Goal: Task Accomplishment & Management: Manage account settings

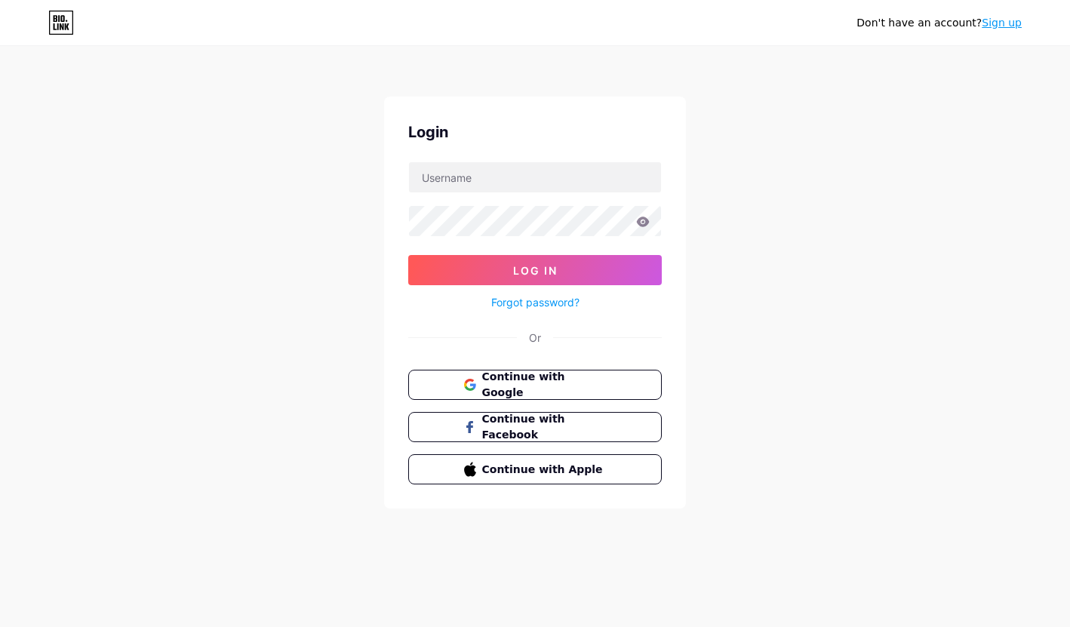
click at [577, 399] on div "Continue with Google Continue with Facebook Continue with Apple" at bounding box center [534, 427] width 253 height 115
click at [577, 377] on span "Continue with Google" at bounding box center [543, 385] width 126 height 32
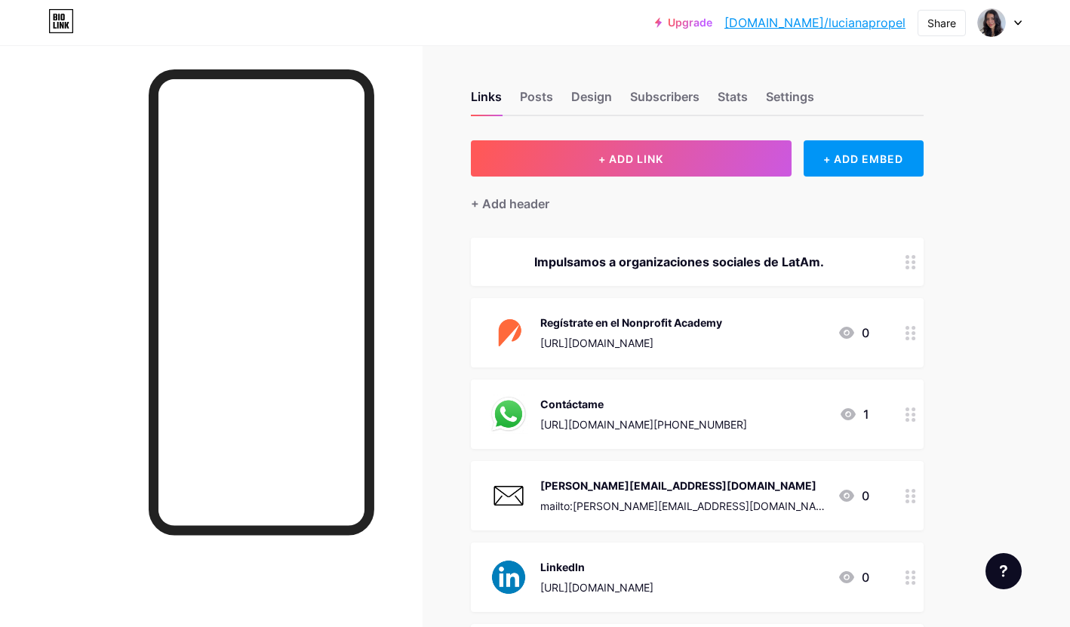
click at [619, 97] on div "Links Posts Design Subscribers Stats Settings" at bounding box center [697, 89] width 453 height 53
click at [597, 97] on div "Design" at bounding box center [591, 100] width 41 height 27
click at [496, 112] on div "Links" at bounding box center [486, 100] width 31 height 27
click at [496, 100] on div "Links" at bounding box center [486, 100] width 31 height 27
click at [800, 92] on div "Settings" at bounding box center [790, 100] width 48 height 27
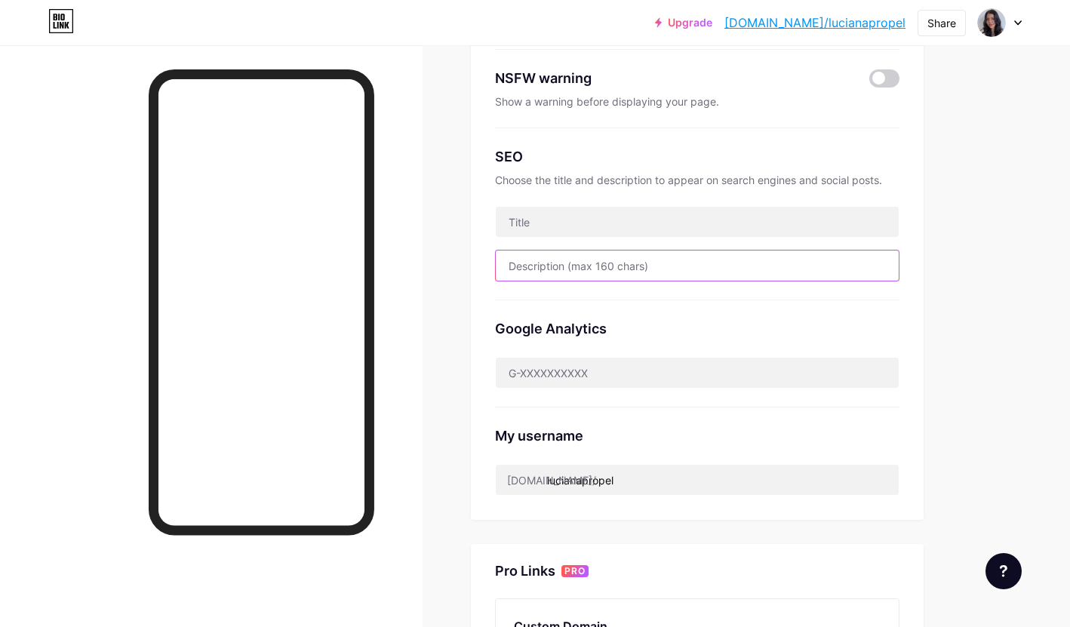
click at [667, 266] on input "text" at bounding box center [697, 265] width 403 height 30
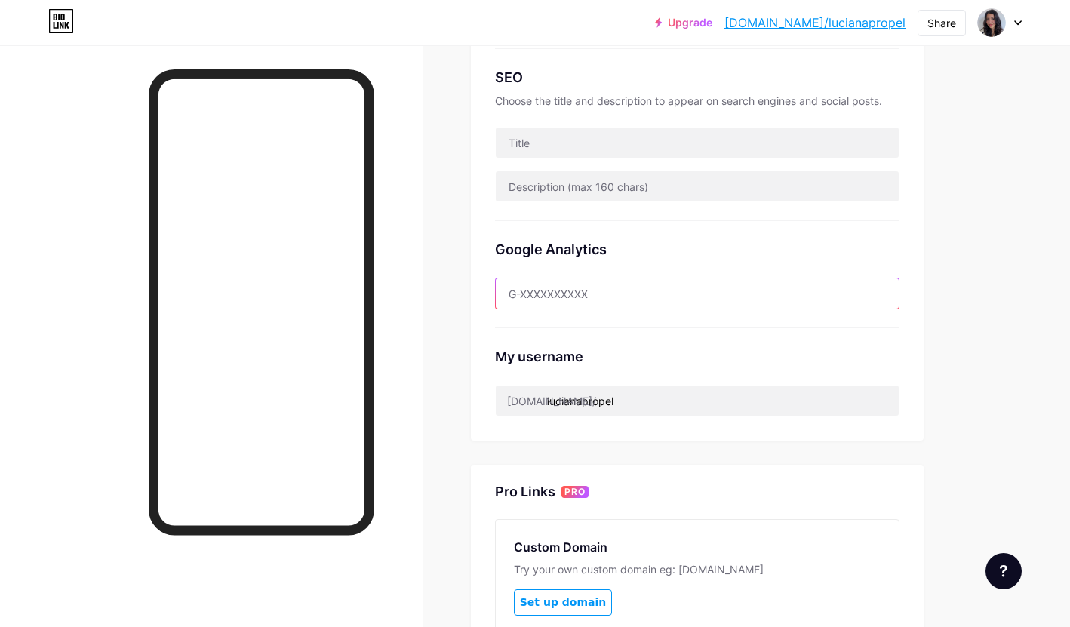
click at [655, 295] on input "text" at bounding box center [697, 293] width 403 height 30
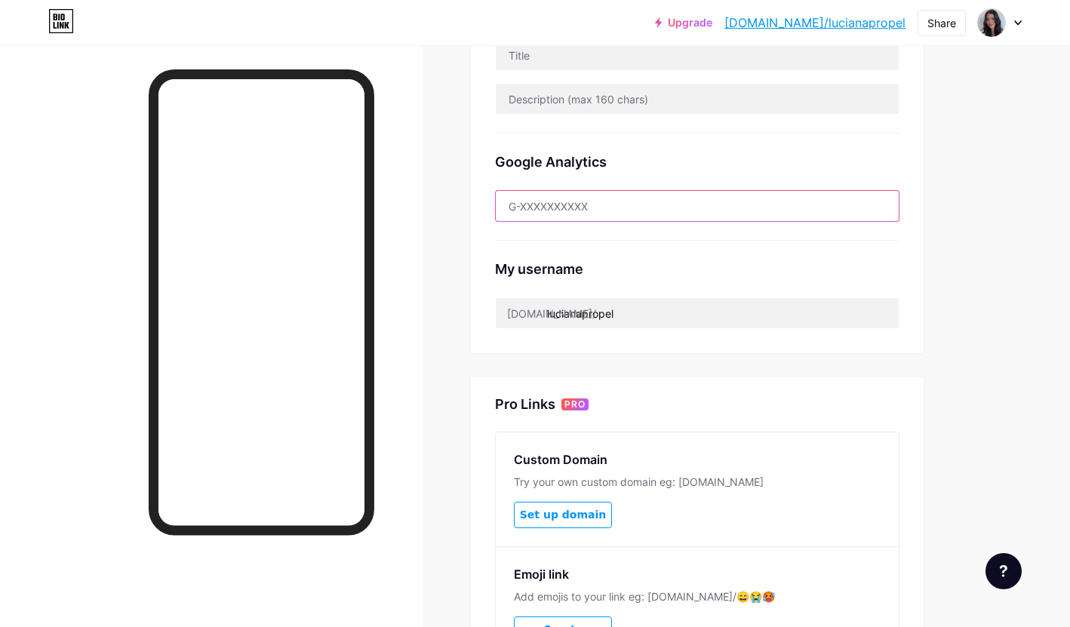
scroll to position [419, 0]
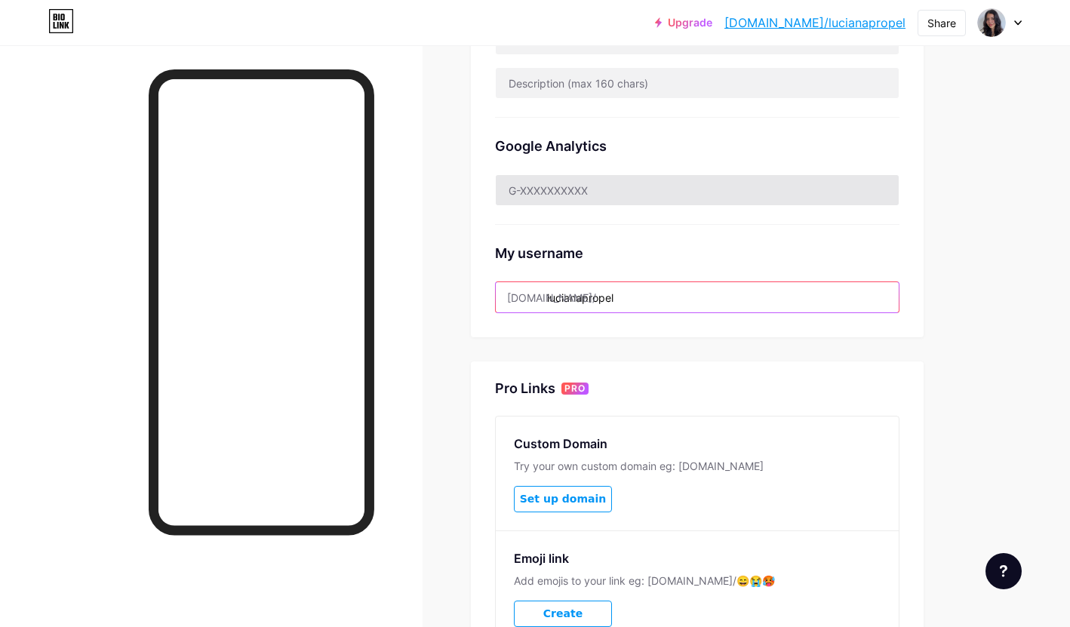
click at [655, 295] on input "lucianapropel" at bounding box center [697, 297] width 403 height 30
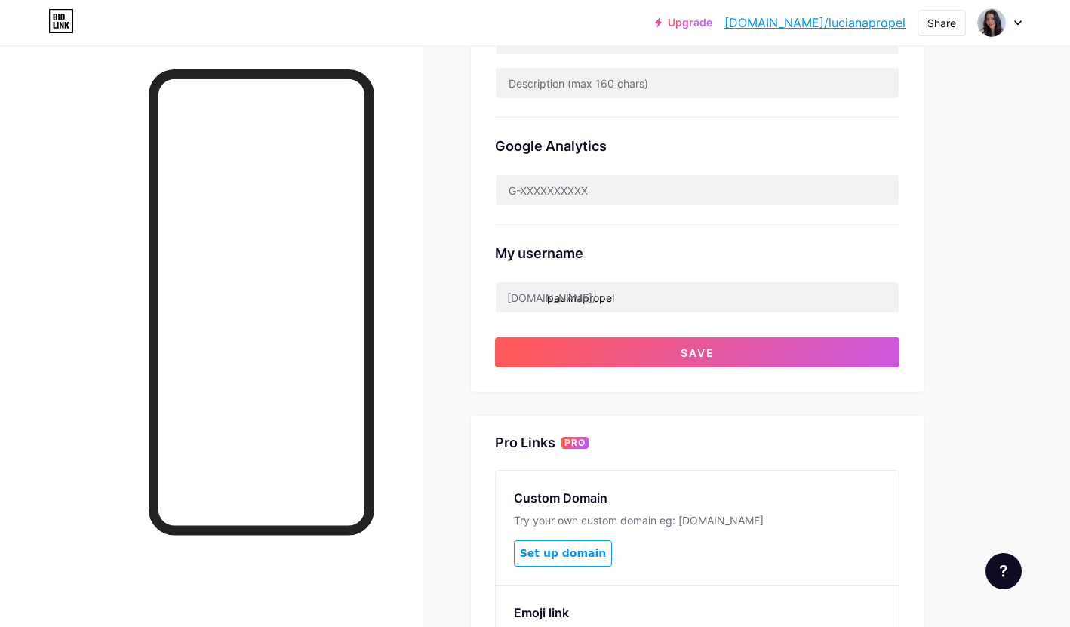
click at [663, 376] on div "Preferred link This is an aesthetic choice. Both links are usable. [DOMAIN_NAME…" at bounding box center [697, 56] width 453 height 671
click at [663, 368] on div "Preferred link This is an aesthetic choice. Both links are usable. [DOMAIN_NAME…" at bounding box center [697, 56] width 453 height 671
click at [672, 359] on div "Preferred link This is an aesthetic choice. Both links are usable. [DOMAIN_NAME…" at bounding box center [697, 236] width 453 height 1031
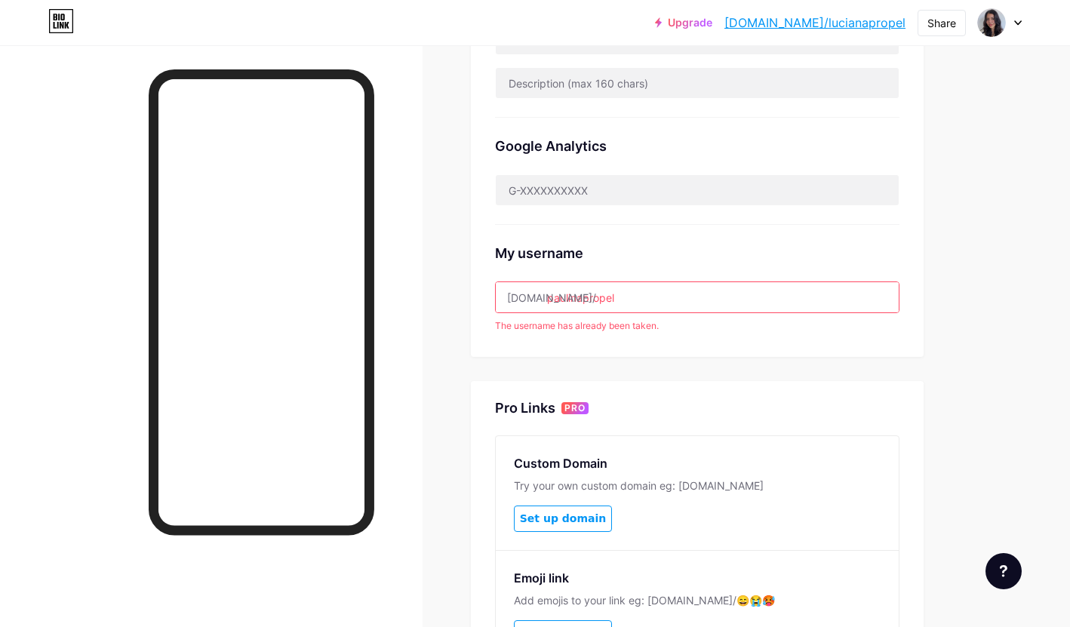
scroll to position [424, 0]
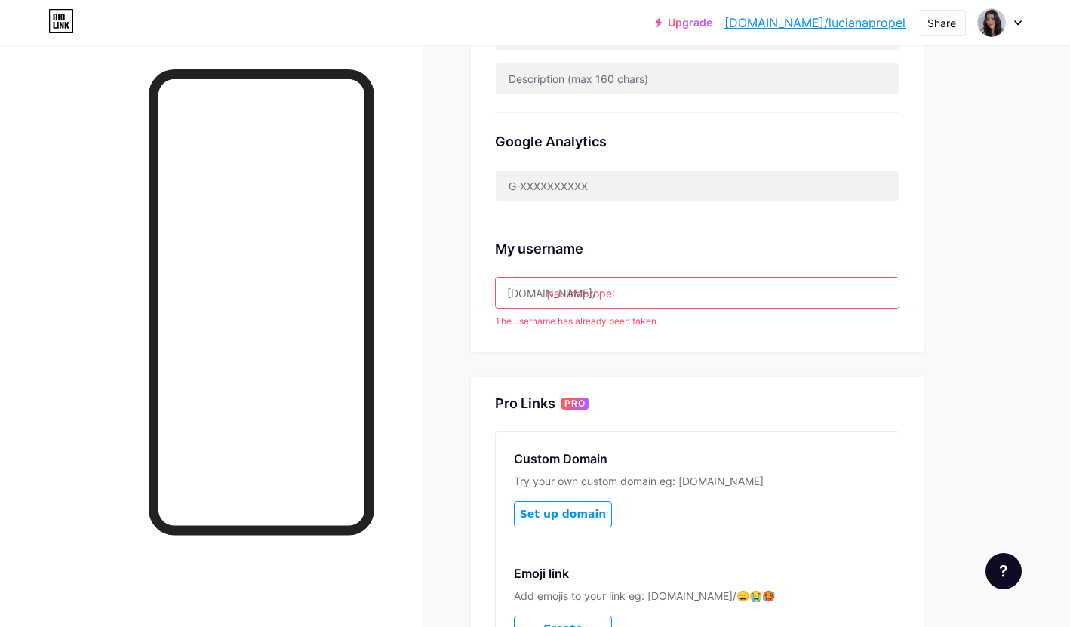
click at [590, 296] on input "paulinapropel" at bounding box center [697, 293] width 403 height 30
click at [582, 296] on input "paulinapropel" at bounding box center [697, 293] width 403 height 30
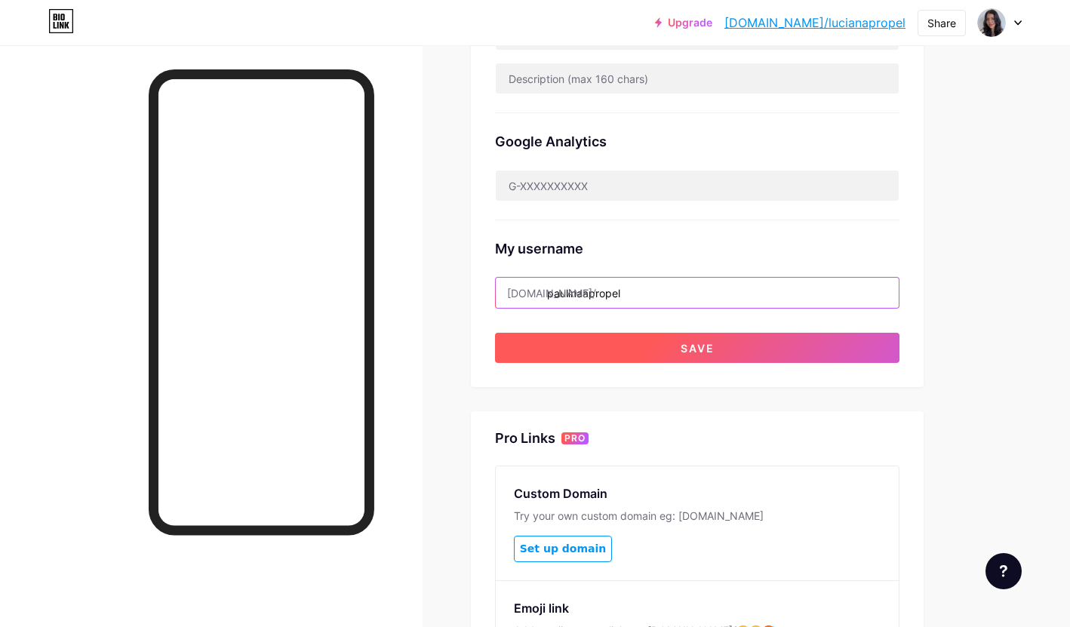
type input "paulinaapropel"
click at [646, 358] on button "Save" at bounding box center [697, 348] width 404 height 30
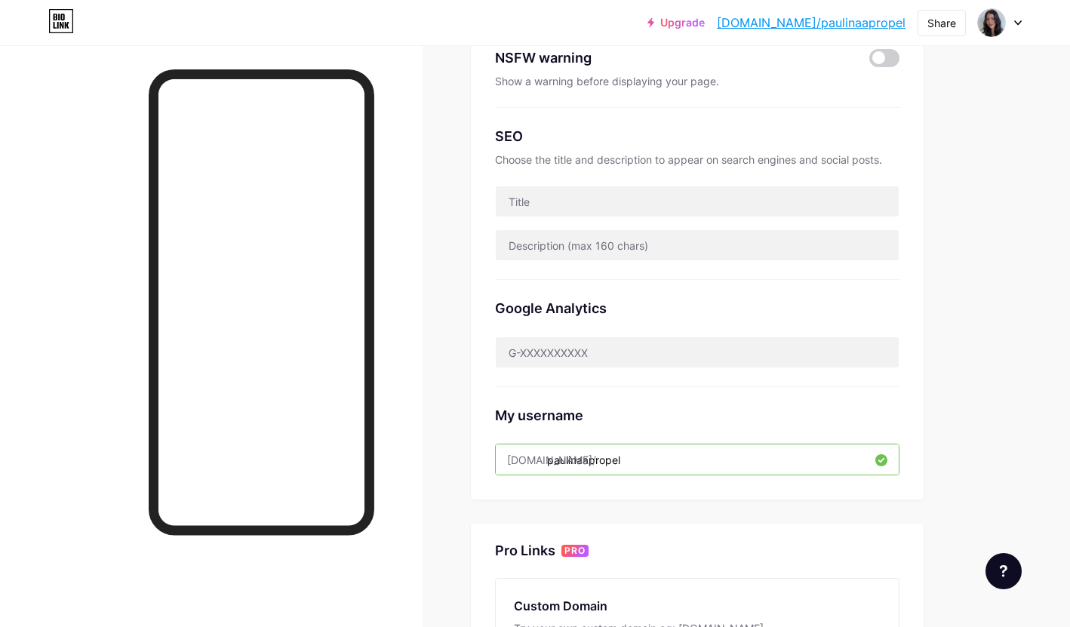
scroll to position [0, 0]
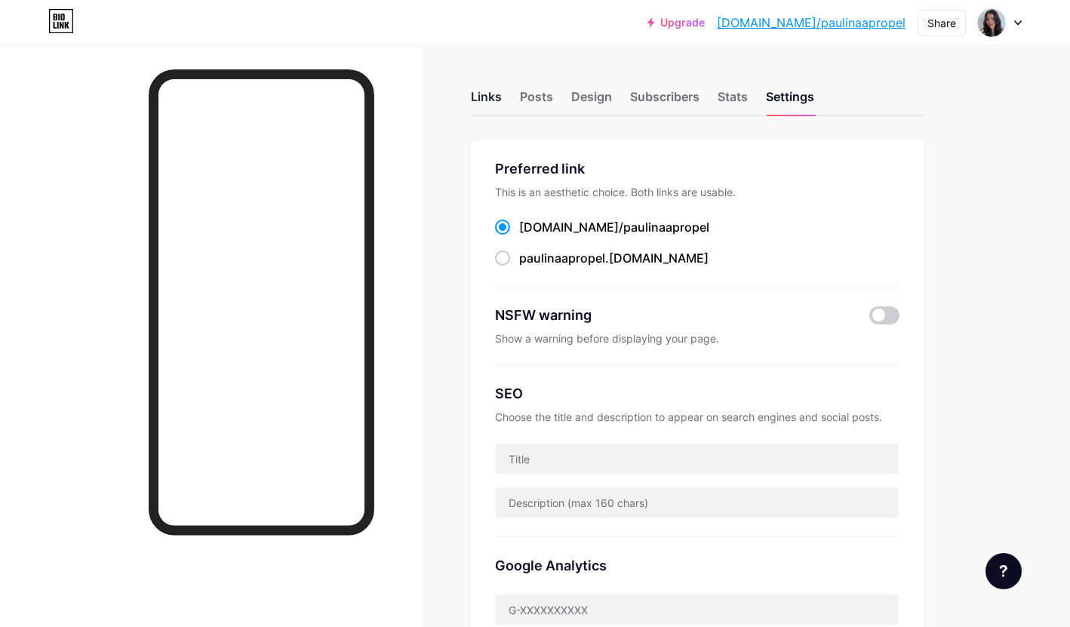
click at [489, 95] on div "Links" at bounding box center [486, 100] width 31 height 27
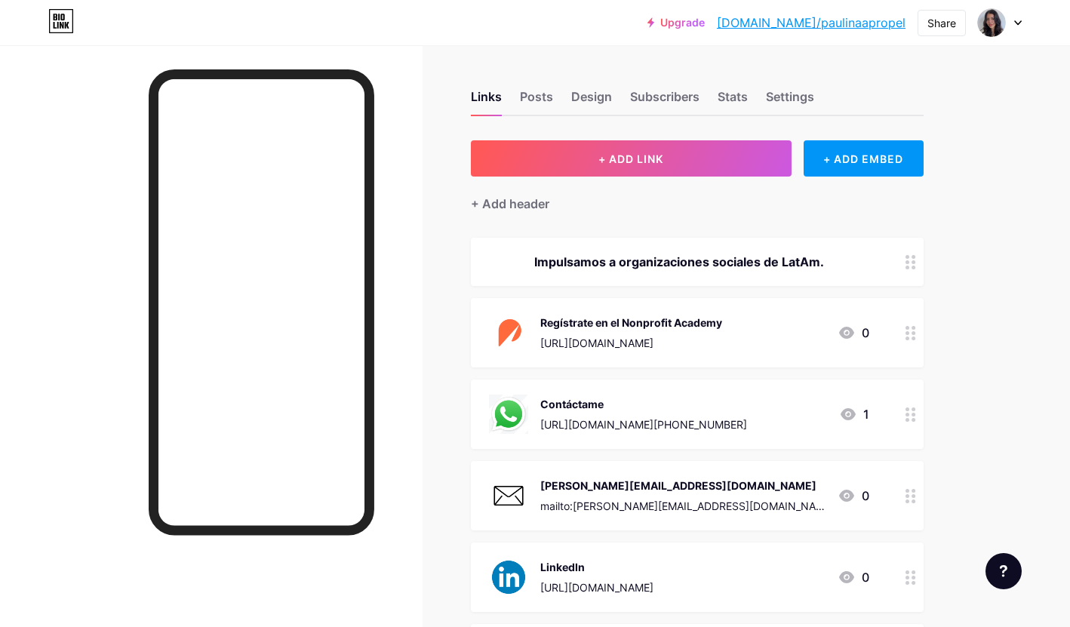
click at [611, 95] on div "Links Posts Design Subscribers Stats Settings" at bounding box center [697, 89] width 453 height 53
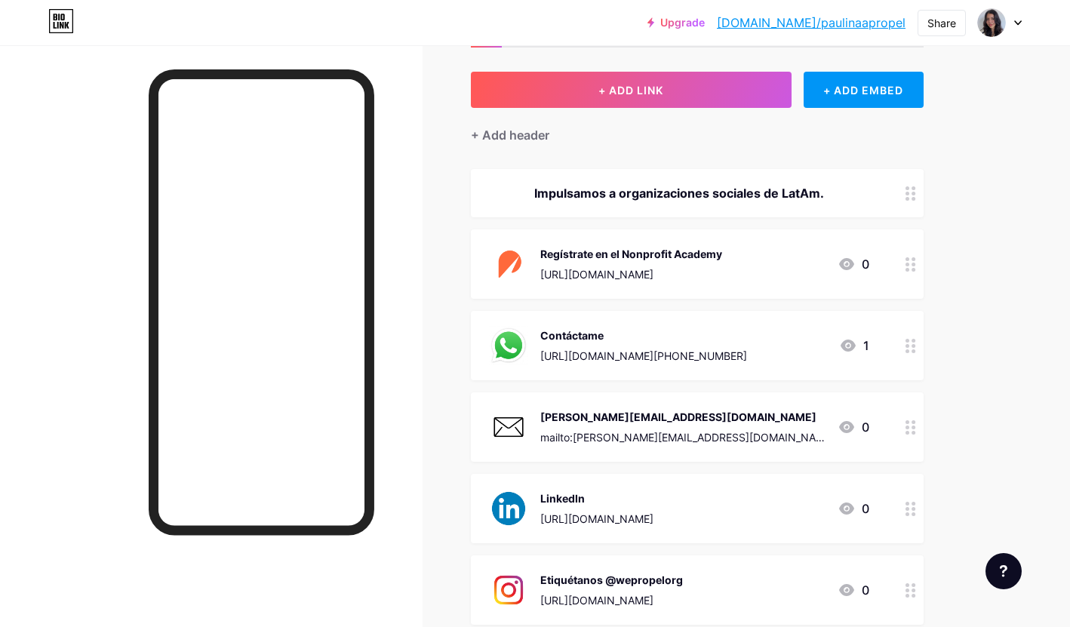
click at [685, 201] on div "Impulsamos a organizaciones sociales de LatAm." at bounding box center [679, 193] width 380 height 18
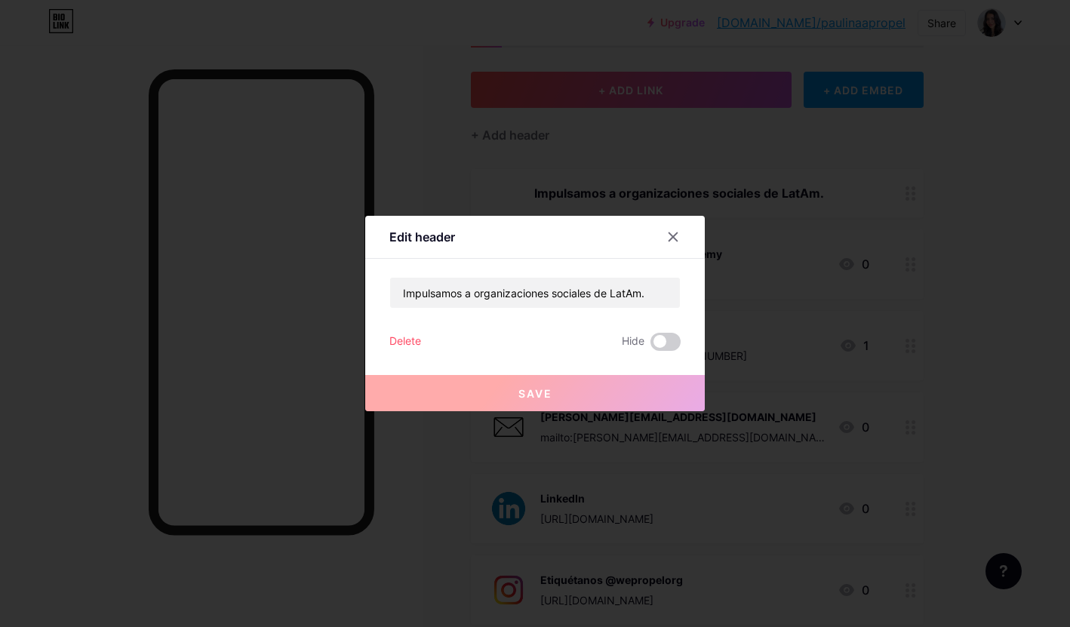
click at [686, 186] on div at bounding box center [535, 313] width 1070 height 627
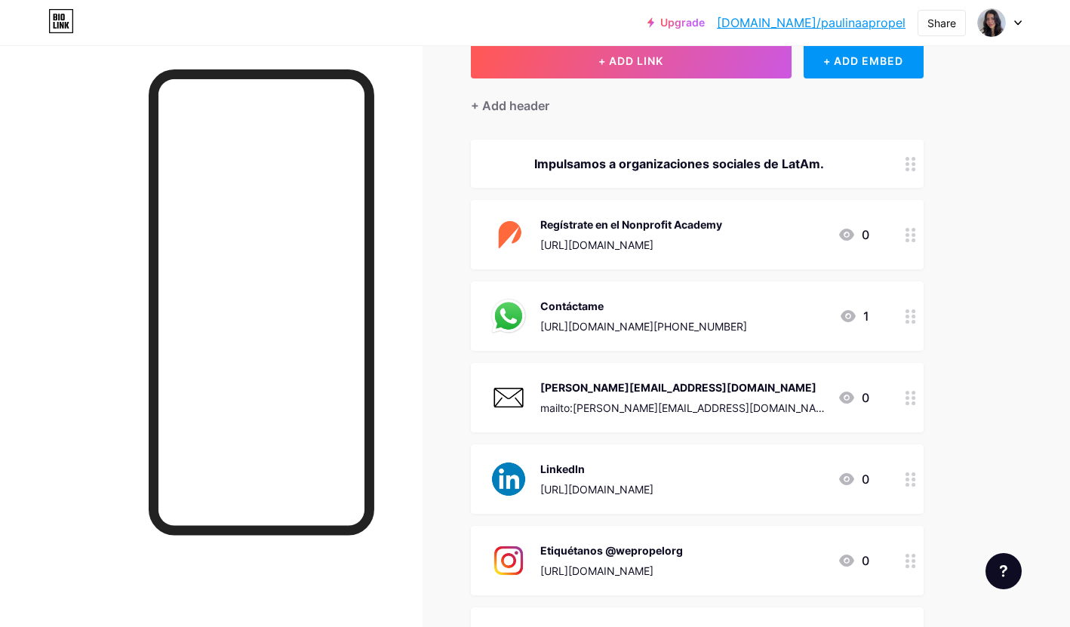
scroll to position [0, 0]
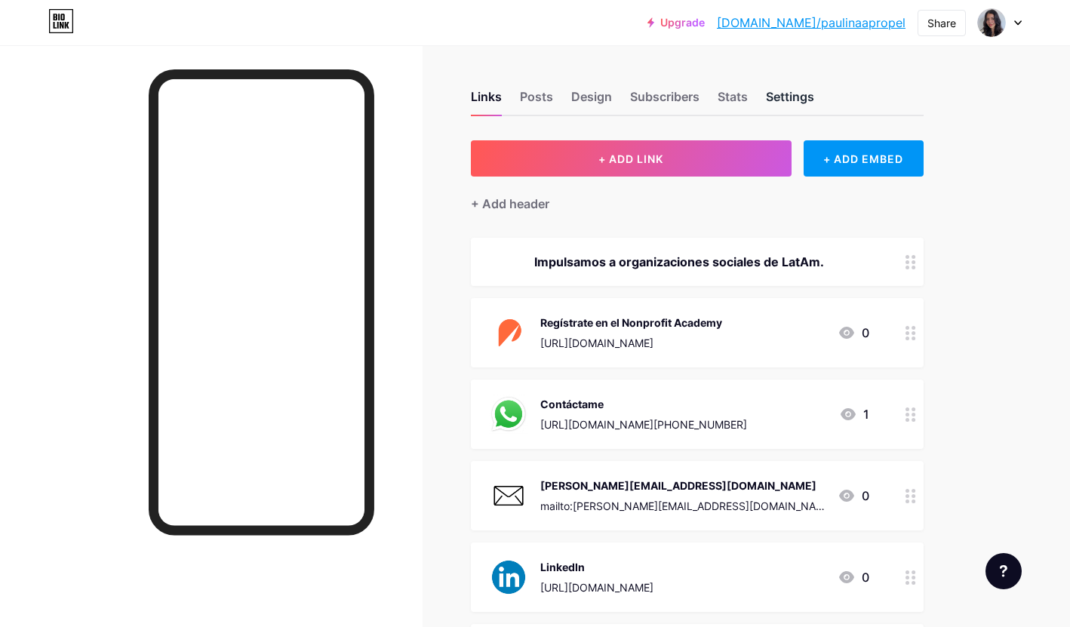
click at [791, 94] on div "Settings" at bounding box center [790, 100] width 48 height 27
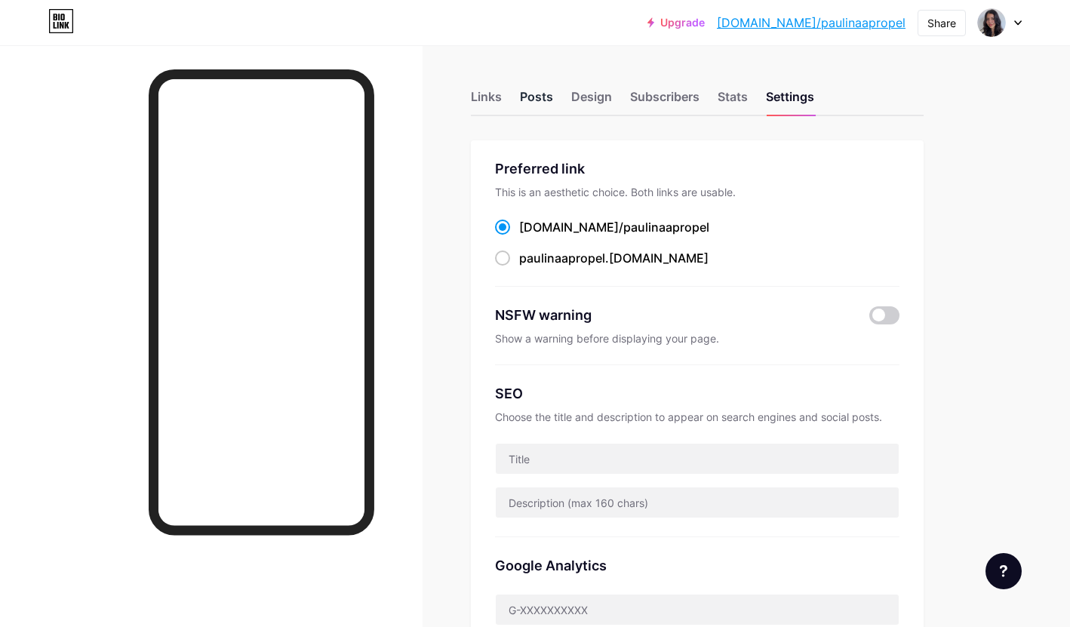
click at [533, 92] on div "Posts" at bounding box center [536, 100] width 33 height 27
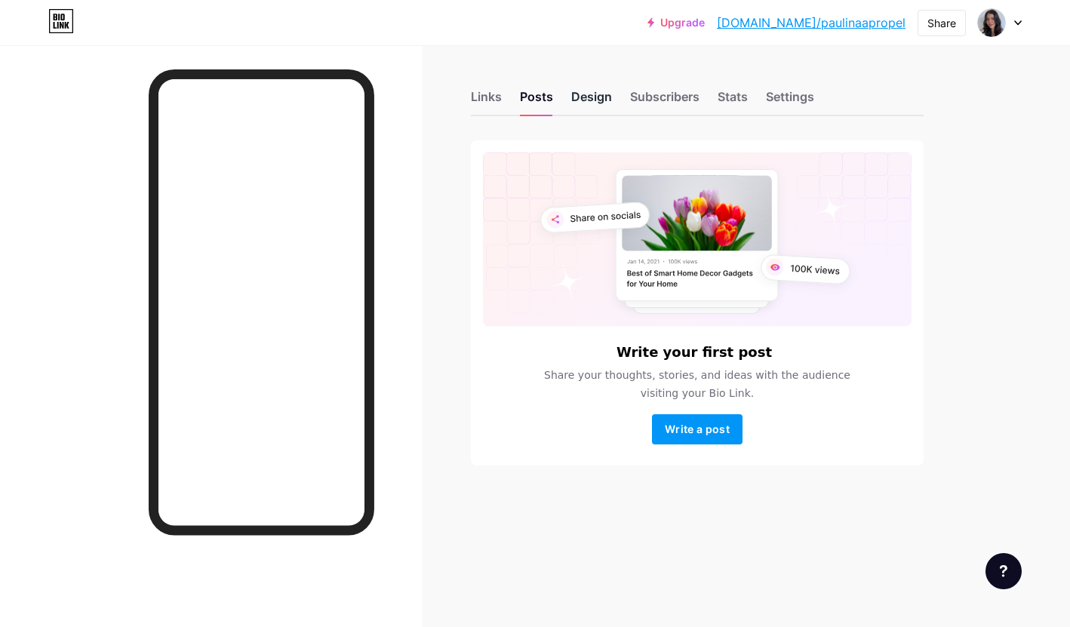
click at [604, 95] on div "Design" at bounding box center [591, 100] width 41 height 27
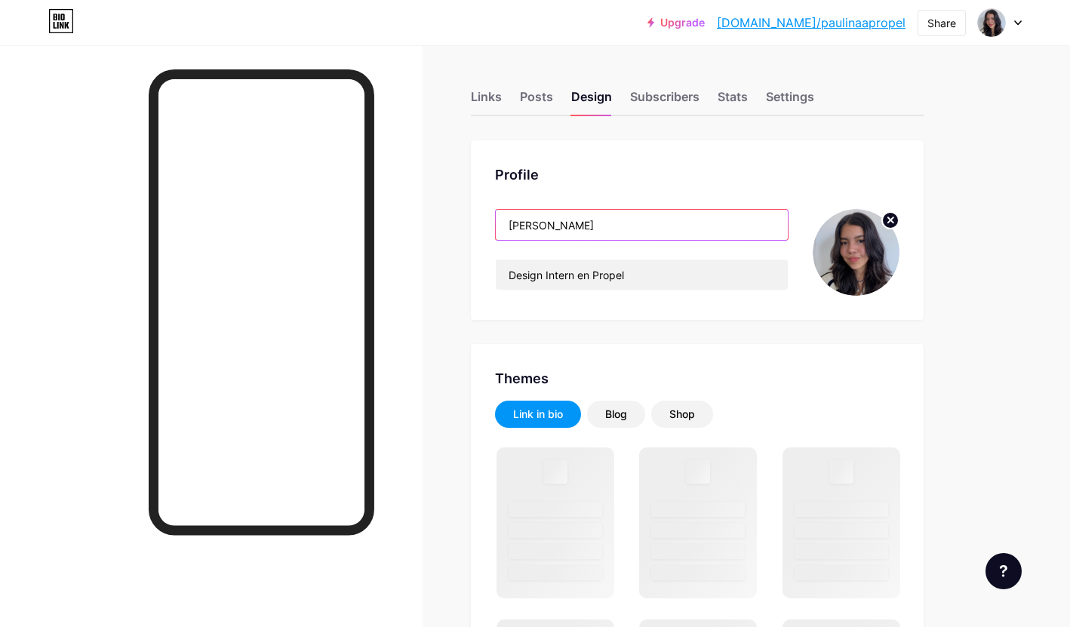
click at [610, 218] on input "[PERSON_NAME]" at bounding box center [642, 225] width 292 height 30
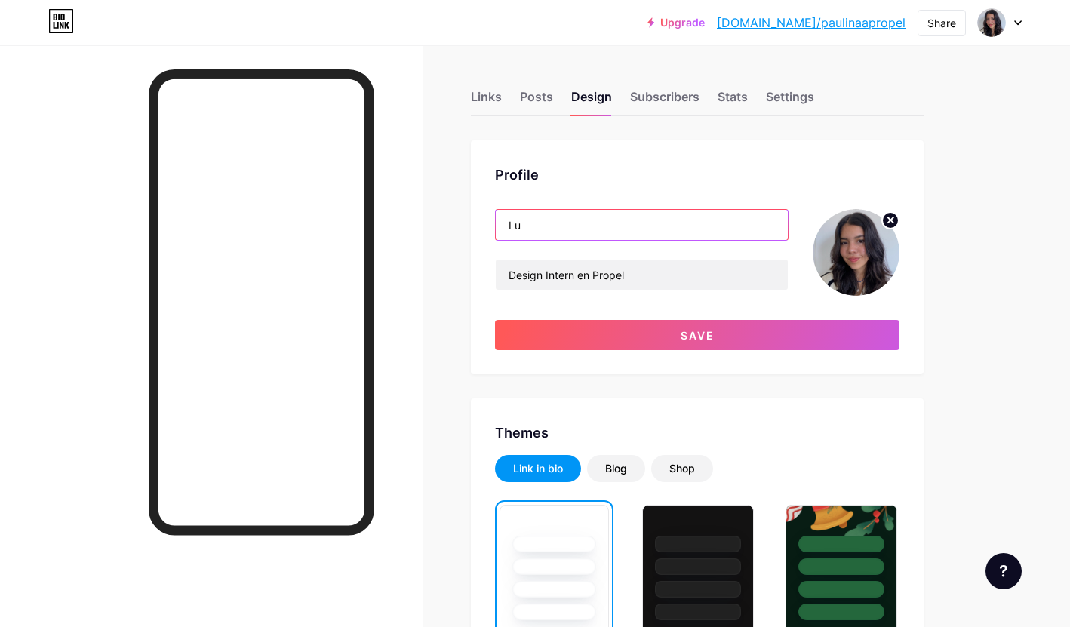
type input "L"
type input "[PERSON_NAME]"
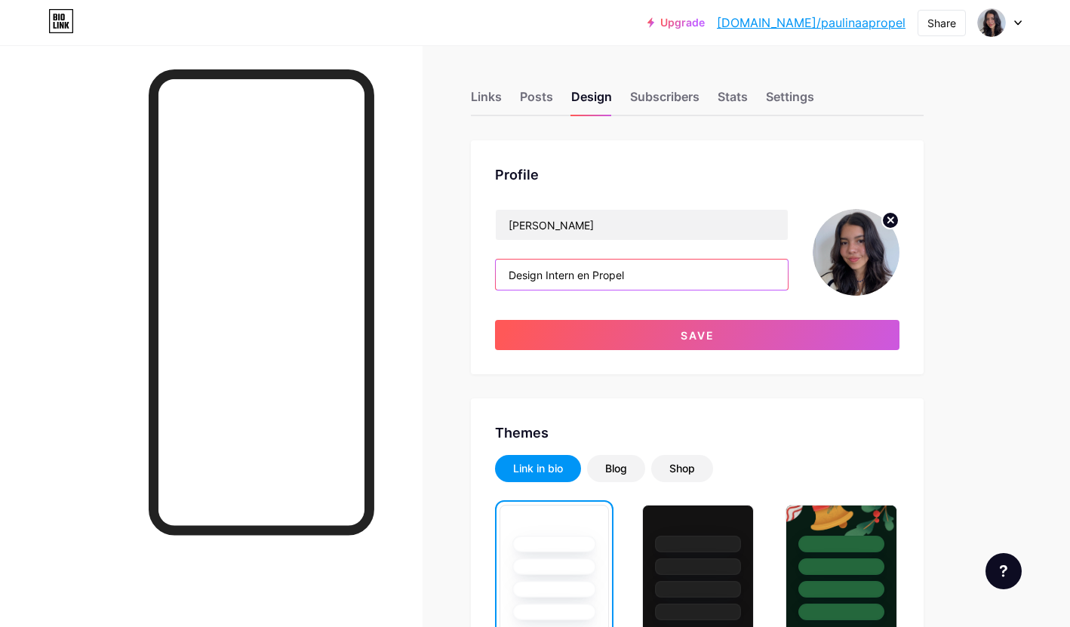
click at [614, 265] on input "Design Intern en Propel" at bounding box center [642, 274] width 292 height 30
click at [523, 269] on input "Design Intern en Propel" at bounding box center [642, 274] width 292 height 30
paste input "Learning Experience Officer [PERSON_NAME]"
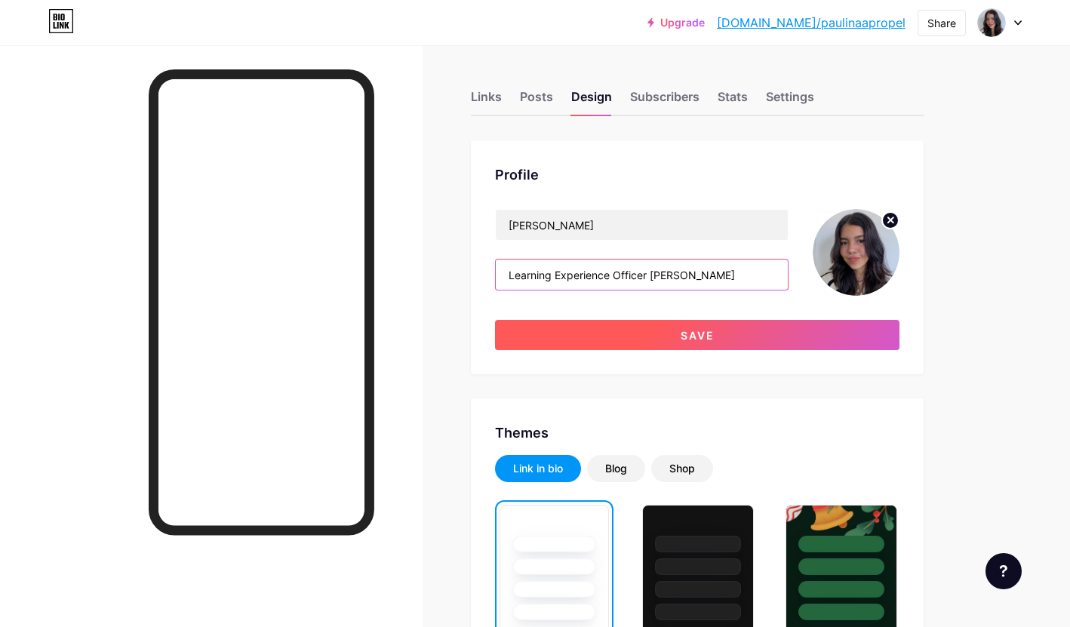
type input "Learning Experience Officer [PERSON_NAME]"
click at [694, 342] on button "Save" at bounding box center [697, 335] width 404 height 30
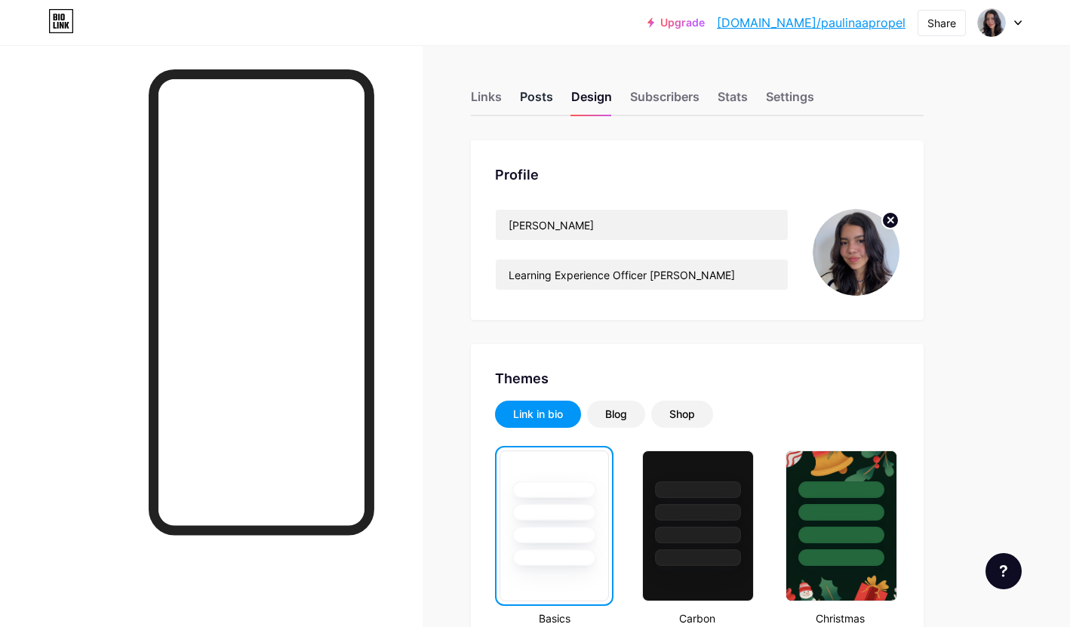
click at [534, 99] on div "Posts" at bounding box center [536, 100] width 33 height 27
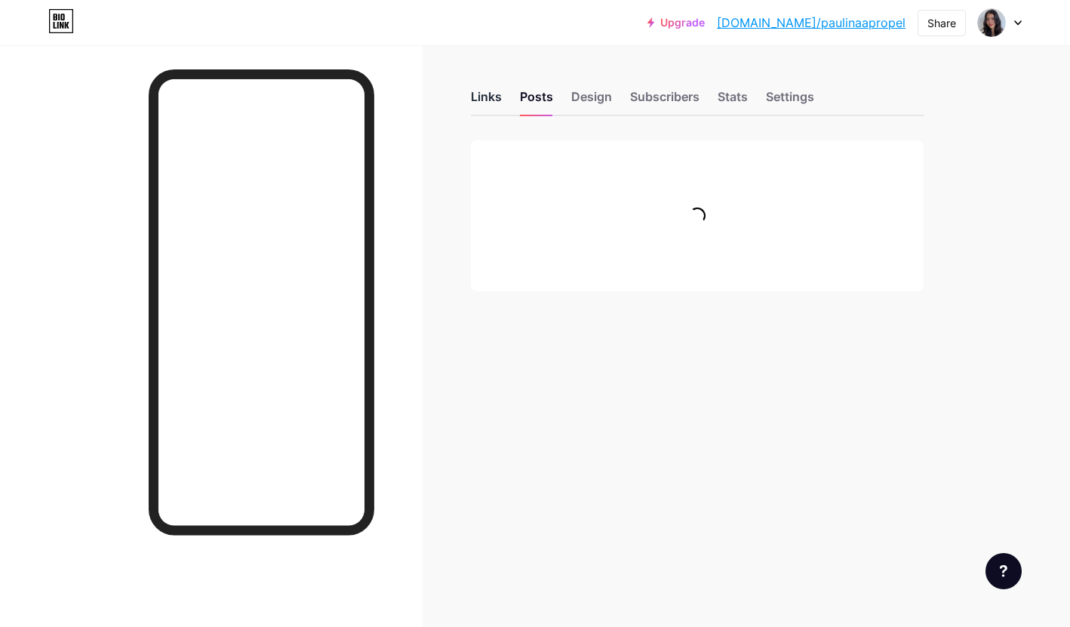
click at [485, 100] on div "Links" at bounding box center [486, 100] width 31 height 27
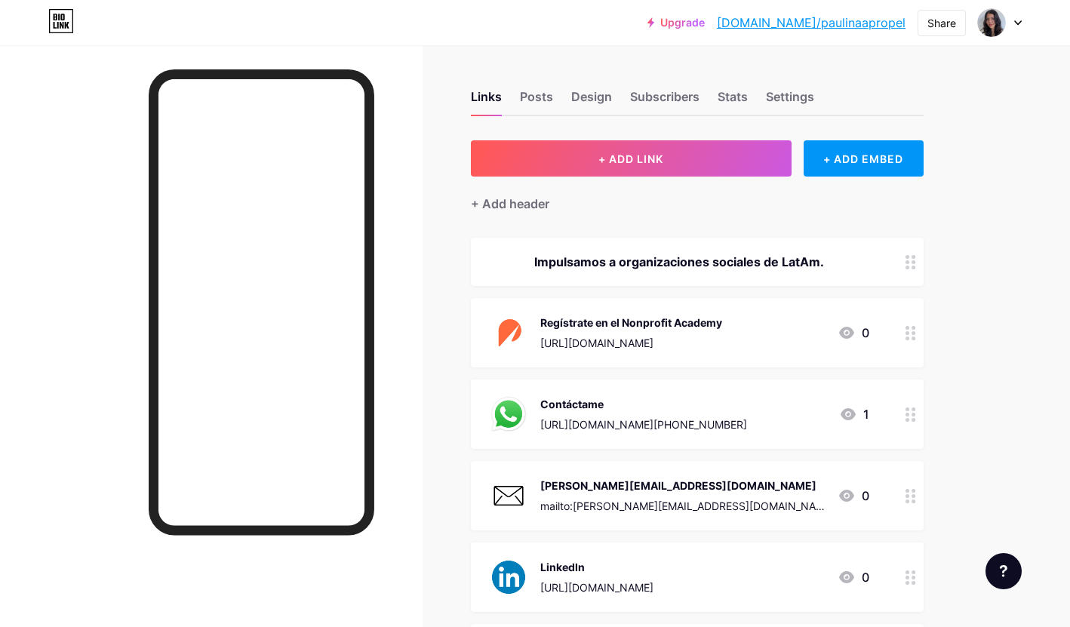
click at [725, 342] on div "Regístrate en el Nonprofit Academy [URL][DOMAIN_NAME] 0" at bounding box center [679, 332] width 380 height 39
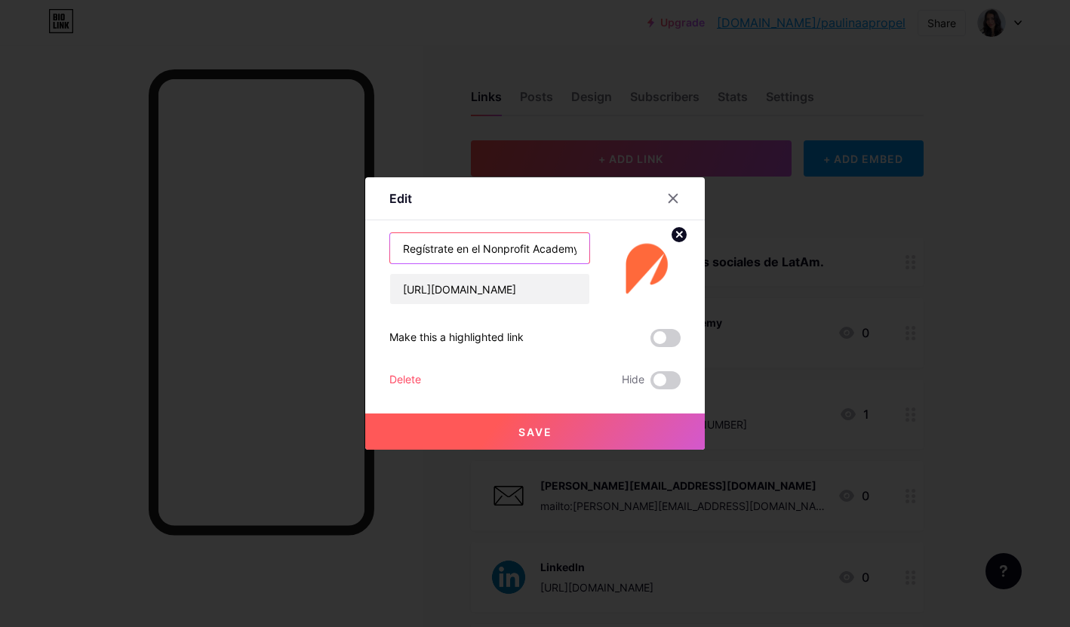
click at [573, 257] on input "Regístrate en el Nonprofit Academy" at bounding box center [489, 248] width 199 height 30
type input "Lleva los cursos en la [GEOGRAPHIC_DATA]"
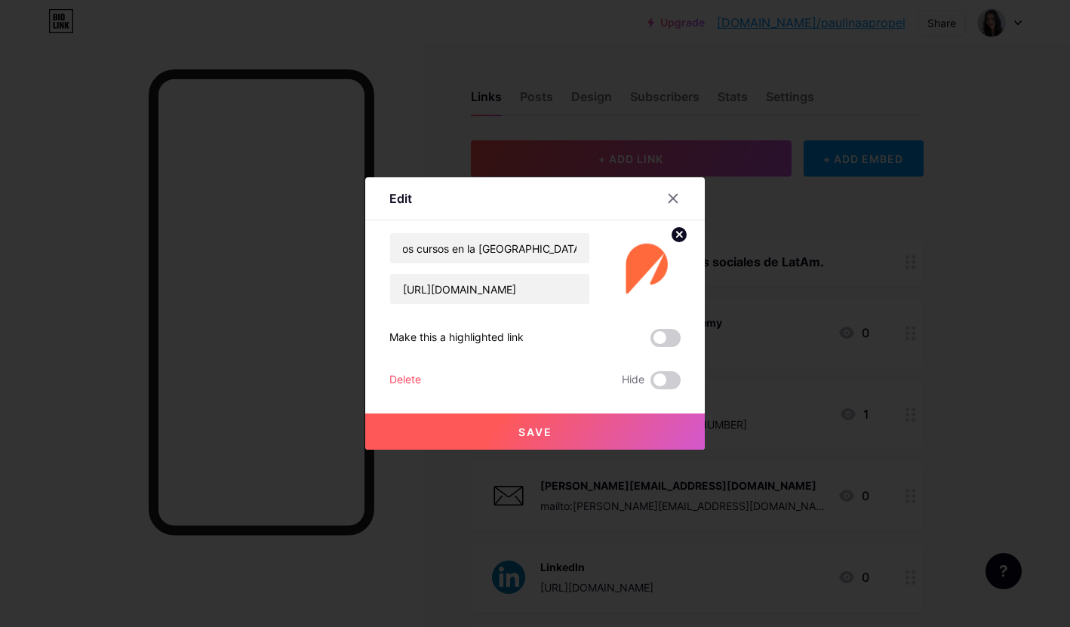
click at [597, 422] on button "Save" at bounding box center [534, 431] width 339 height 36
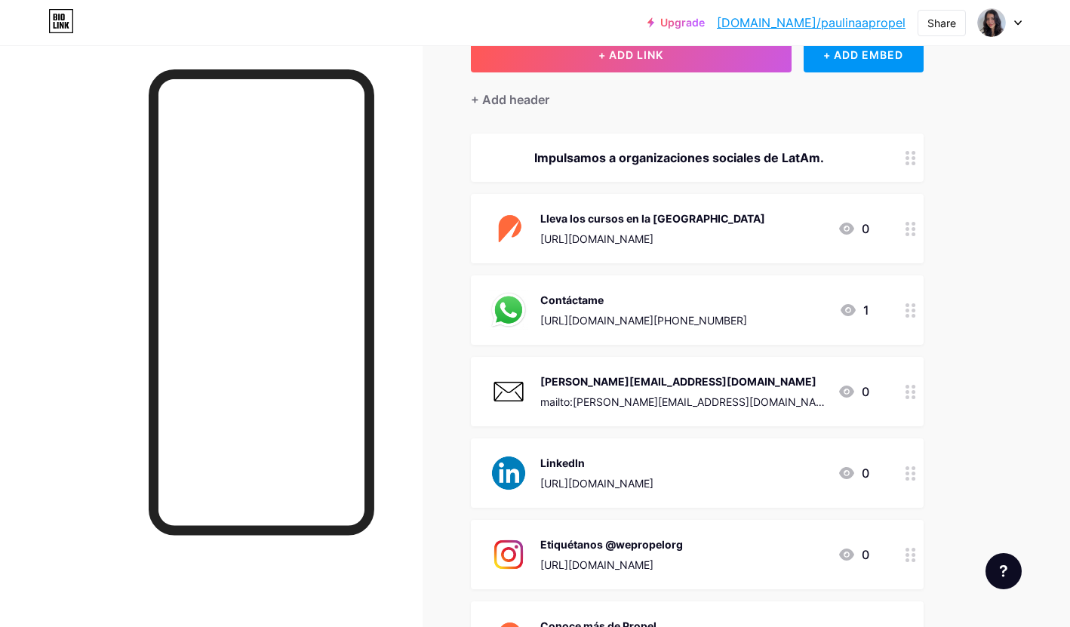
scroll to position [126, 0]
